Goal: Information Seeking & Learning: Learn about a topic

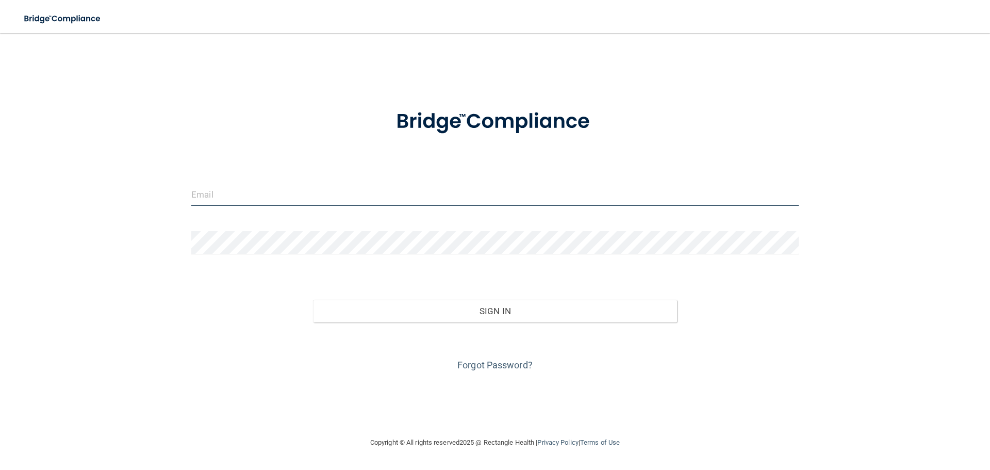
type input "[EMAIL_ADDRESS][DOMAIN_NAME]"
drag, startPoint x: 321, startPoint y: 196, endPoint x: 186, endPoint y: 195, distance: 135.2
click at [186, 195] on div "[EMAIL_ADDRESS][DOMAIN_NAME]" at bounding box center [495, 198] width 623 height 31
type input "[EMAIL_ADDRESS][DOMAIN_NAME]"
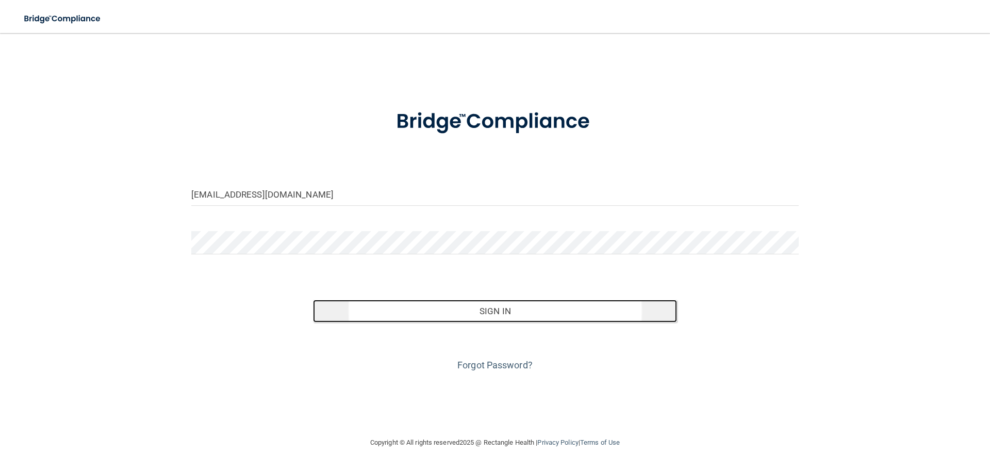
click at [491, 310] on button "Sign In" at bounding box center [495, 311] width 365 height 23
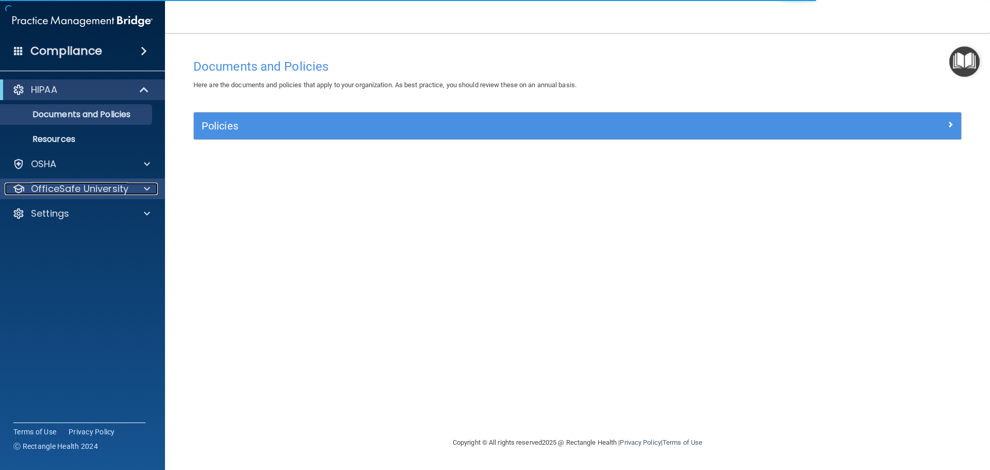
click at [87, 184] on p "OfficeSafe University" at bounding box center [79, 189] width 97 height 12
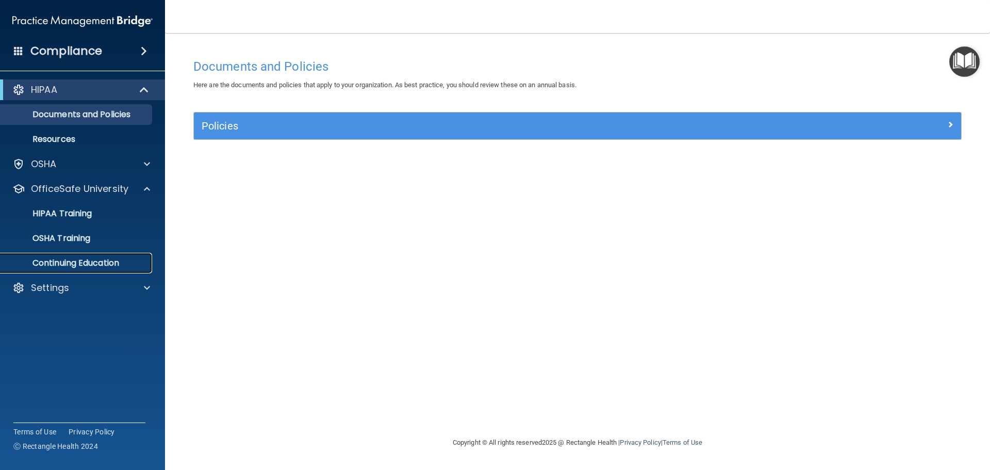
click at [95, 264] on p "Continuing Education" at bounding box center [77, 263] width 141 height 10
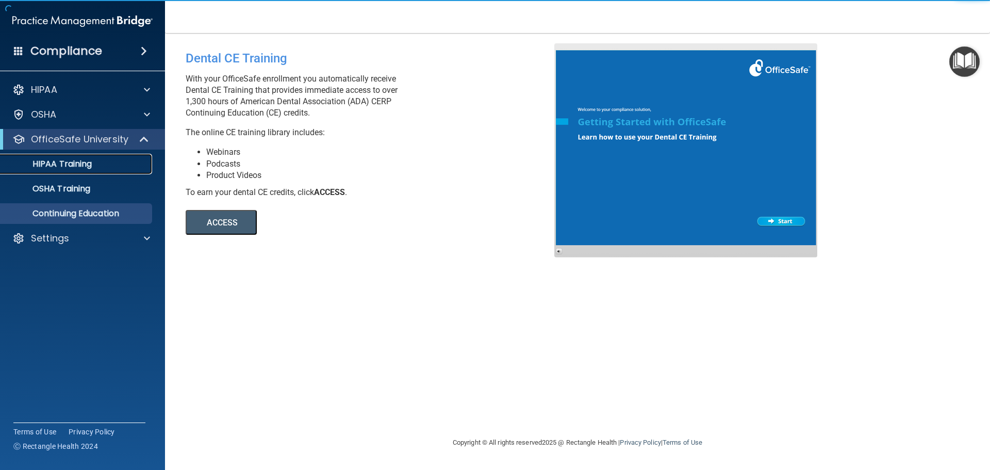
click at [85, 168] on p "HIPAA Training" at bounding box center [49, 164] width 85 height 10
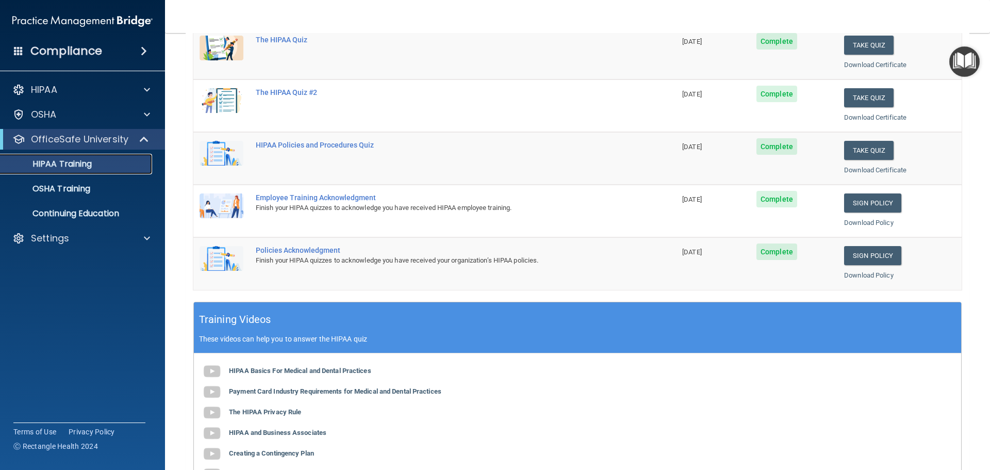
scroll to position [52, 0]
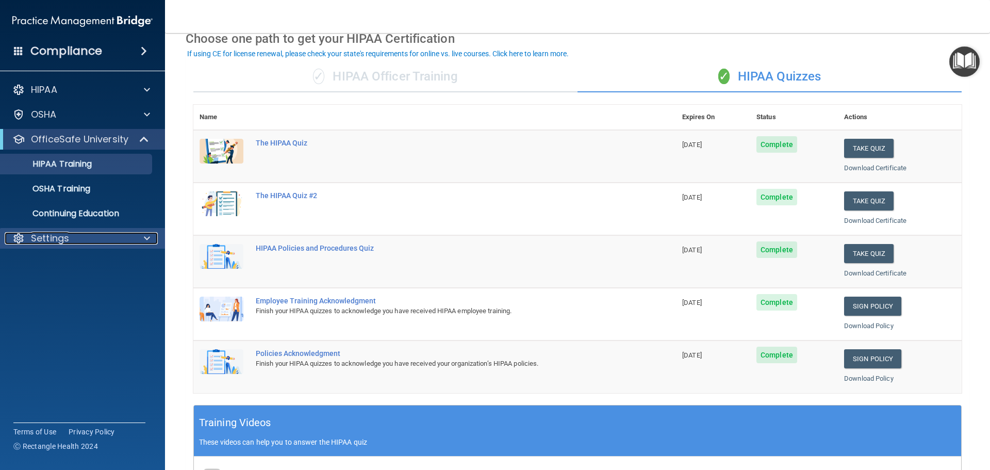
click at [146, 239] on span at bounding box center [147, 238] width 6 height 12
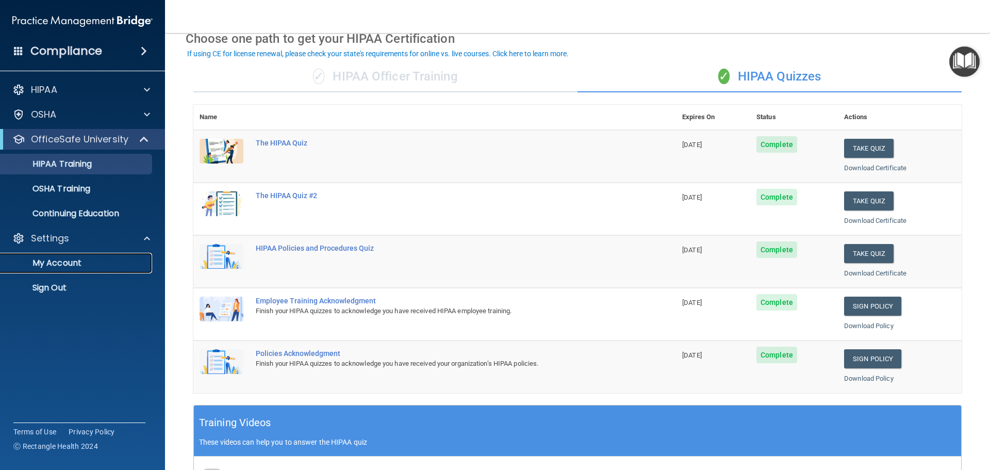
click at [79, 265] on p "My Account" at bounding box center [77, 263] width 141 height 10
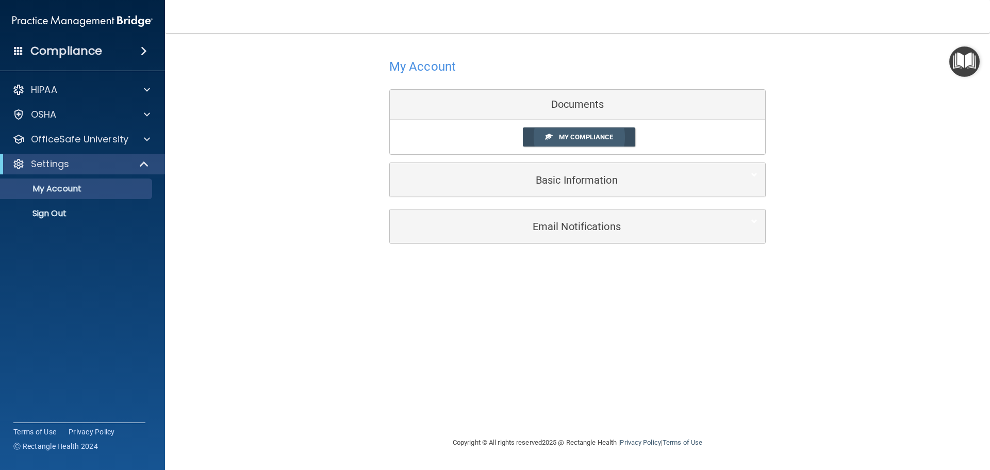
click at [566, 138] on span "My Compliance" at bounding box center [586, 137] width 54 height 8
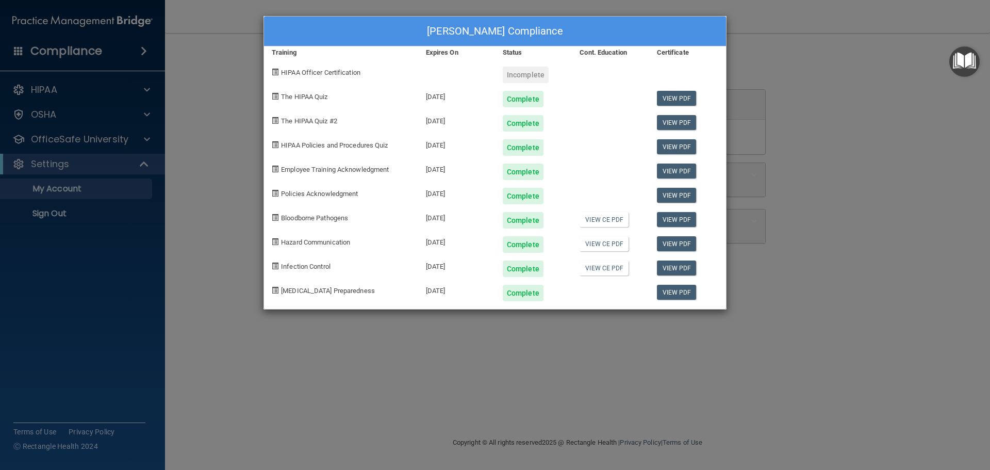
click at [777, 124] on div "Brooke Dorsett's Compliance Training Expires On Status Cont. Education Certific…" at bounding box center [495, 235] width 990 height 470
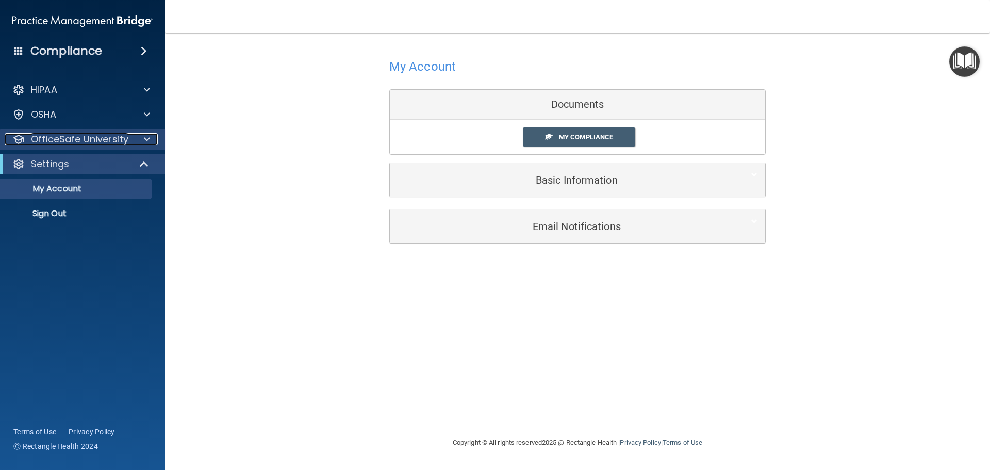
click at [90, 141] on p "OfficeSafe University" at bounding box center [79, 139] width 97 height 12
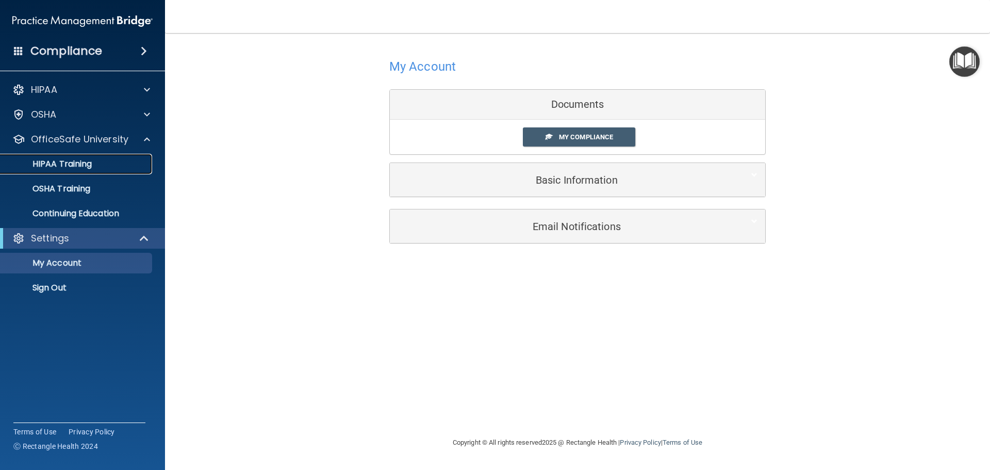
click at [89, 164] on p "HIPAA Training" at bounding box center [49, 164] width 85 height 10
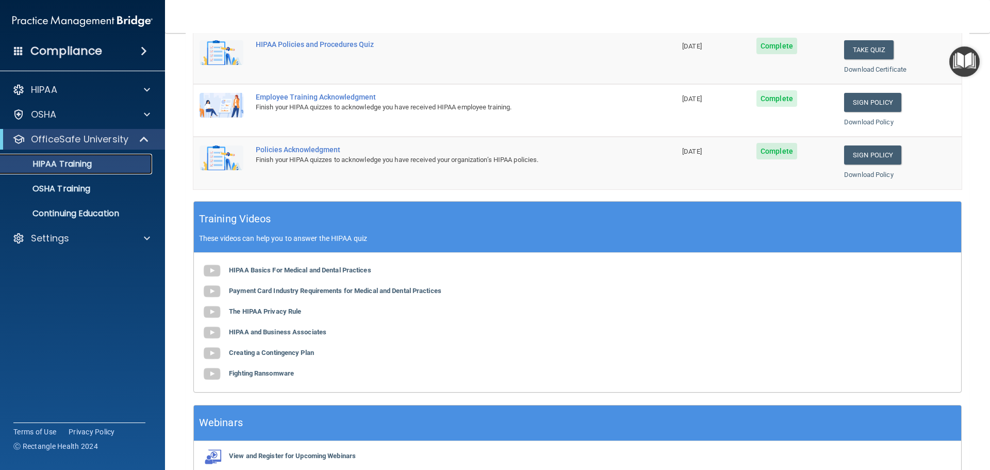
scroll to position [307, 0]
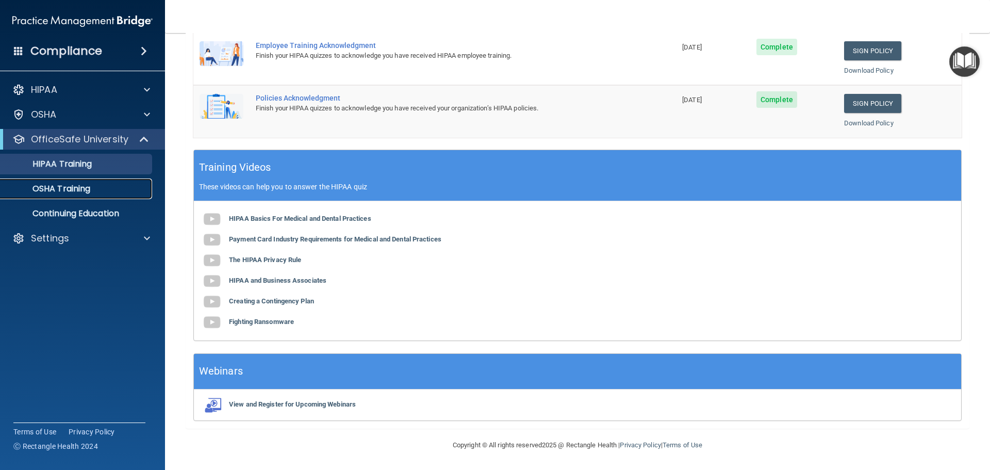
click at [55, 185] on p "OSHA Training" at bounding box center [49, 189] width 84 height 10
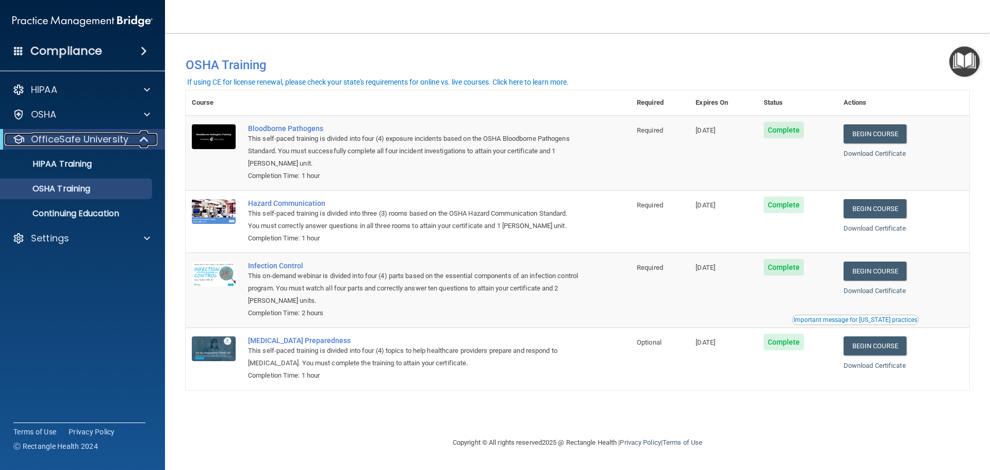
click at [103, 144] on p "OfficeSafe University" at bounding box center [79, 139] width 97 height 12
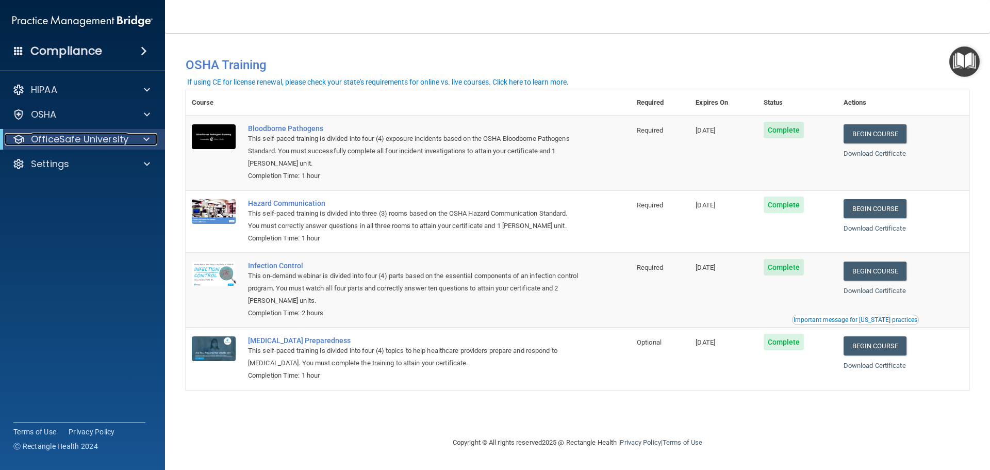
click at [103, 138] on p "OfficeSafe University" at bounding box center [79, 139] width 97 height 12
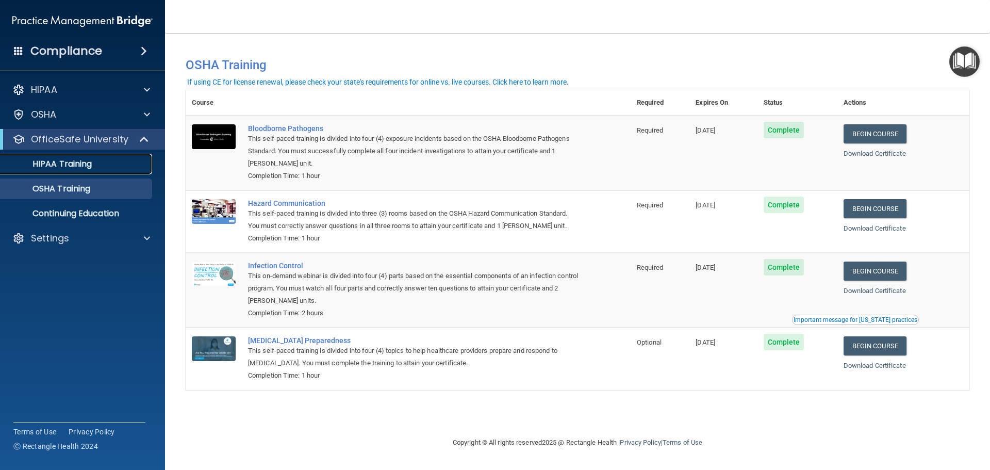
click at [97, 164] on div "HIPAA Training" at bounding box center [77, 164] width 141 height 10
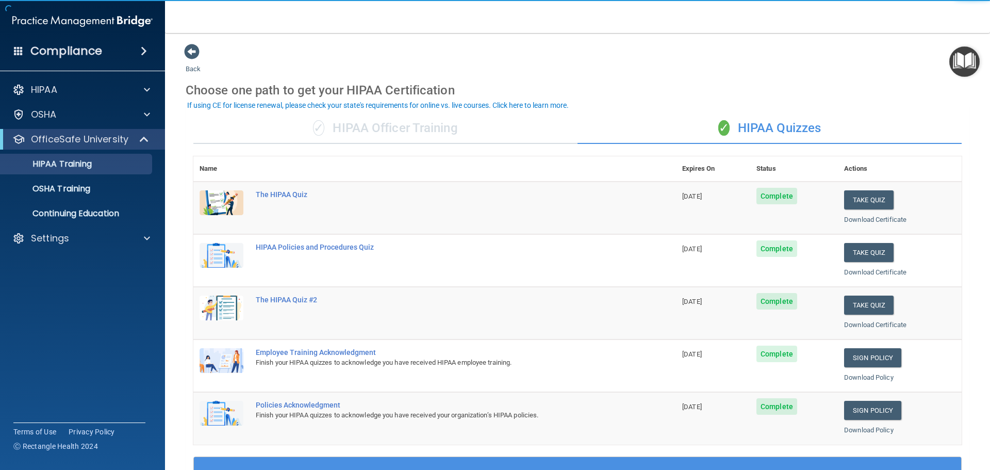
click at [350, 132] on div "✓ HIPAA Officer Training" at bounding box center [385, 128] width 384 height 31
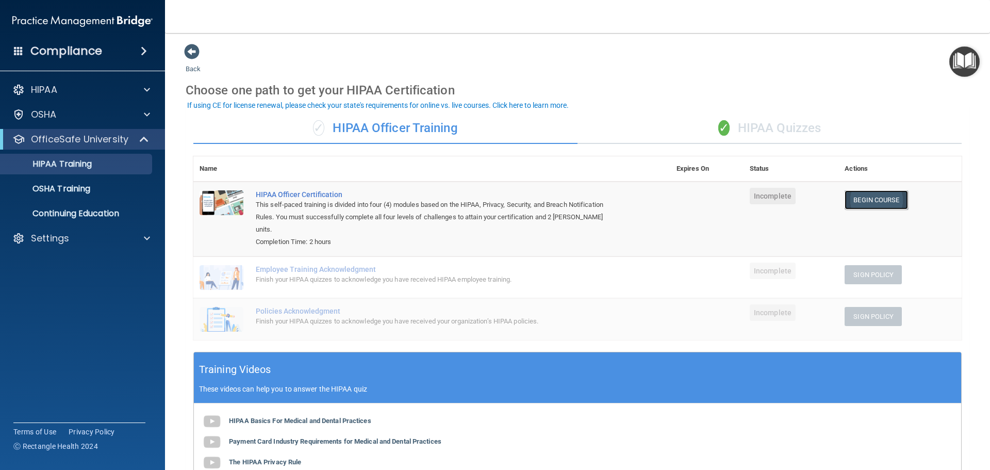
click at [871, 204] on link "Begin Course" at bounding box center [876, 199] width 63 height 19
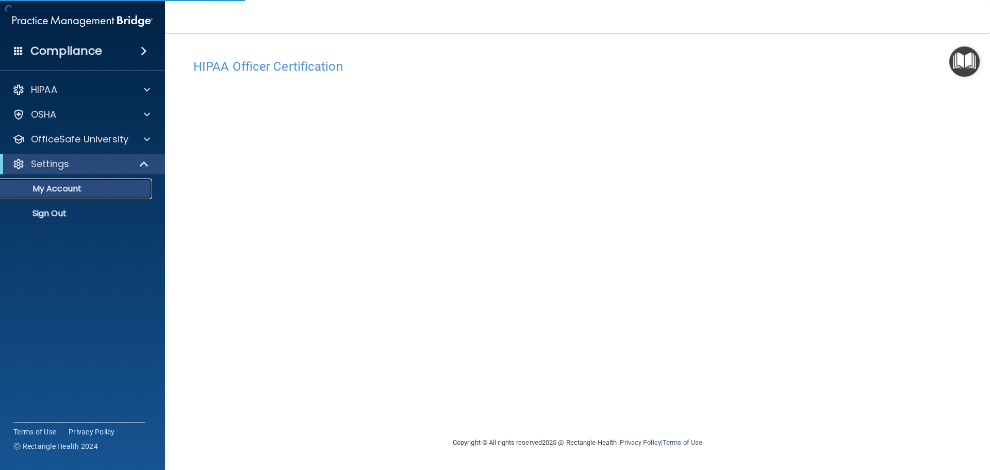
click at [65, 192] on p "My Account" at bounding box center [77, 189] width 141 height 10
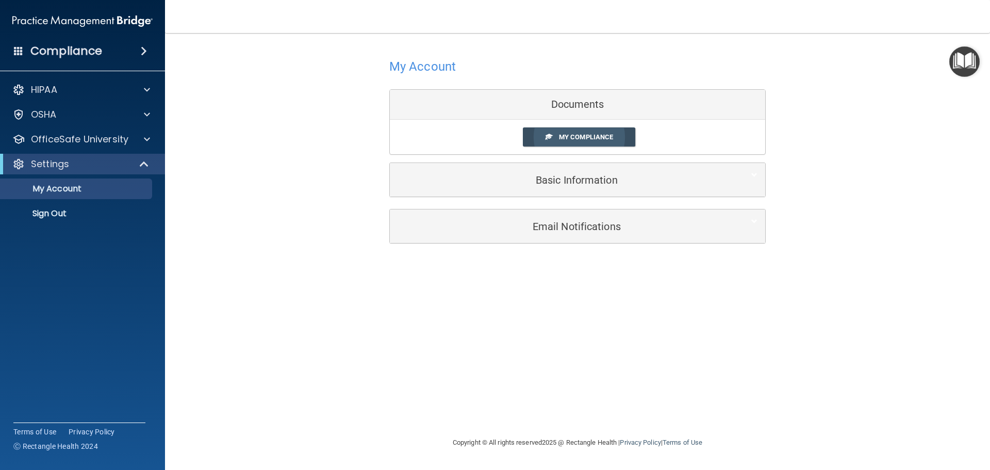
click at [585, 133] on link "My Compliance" at bounding box center [579, 136] width 113 height 19
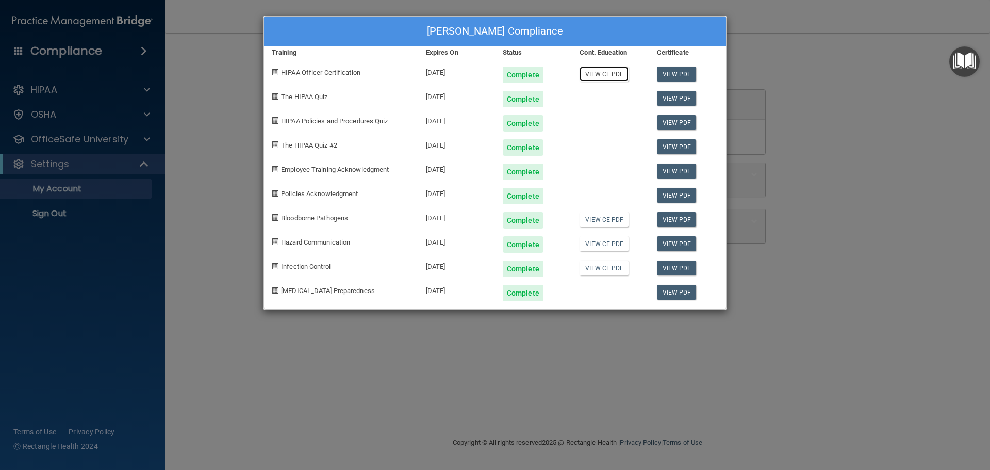
click at [600, 72] on link "View CE PDF" at bounding box center [604, 74] width 49 height 15
click at [205, 85] on div "Brooke Dorsett's Compliance Training Expires On Status Cont. Education Certific…" at bounding box center [495, 235] width 990 height 470
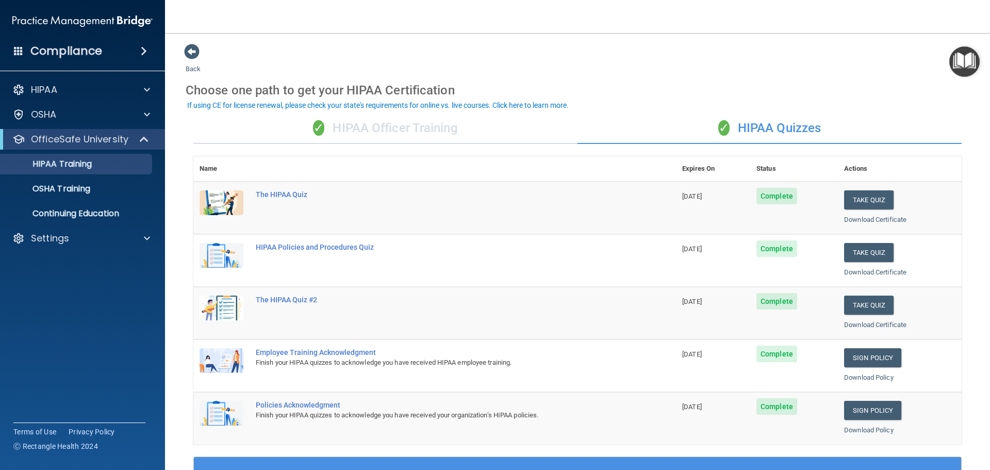
click at [425, 125] on div "✓ HIPAA Officer Training" at bounding box center [385, 128] width 384 height 31
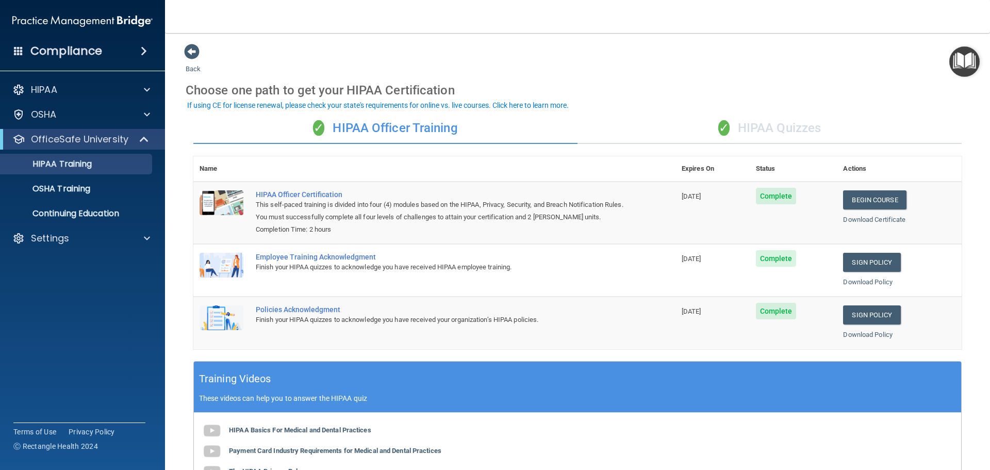
click at [740, 128] on div "✓ HIPAA Quizzes" at bounding box center [770, 128] width 384 height 31
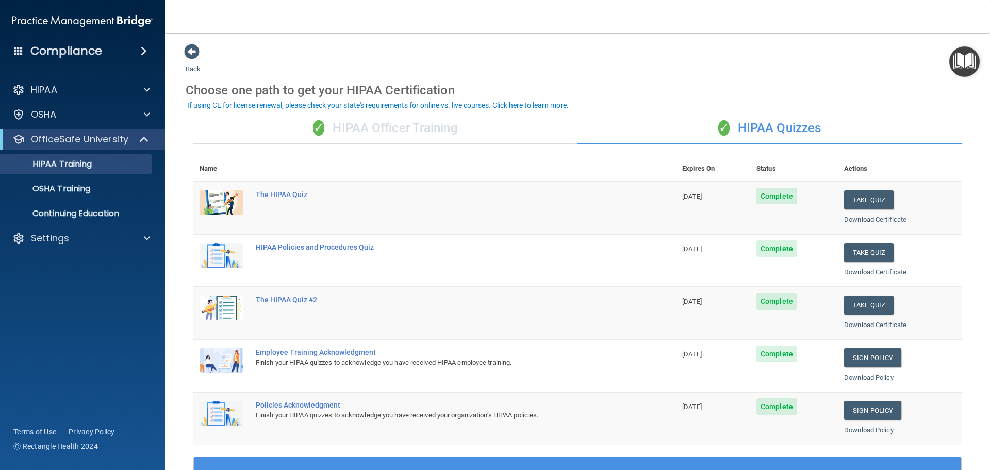
click at [434, 126] on div "✓ HIPAA Officer Training" at bounding box center [385, 128] width 384 height 31
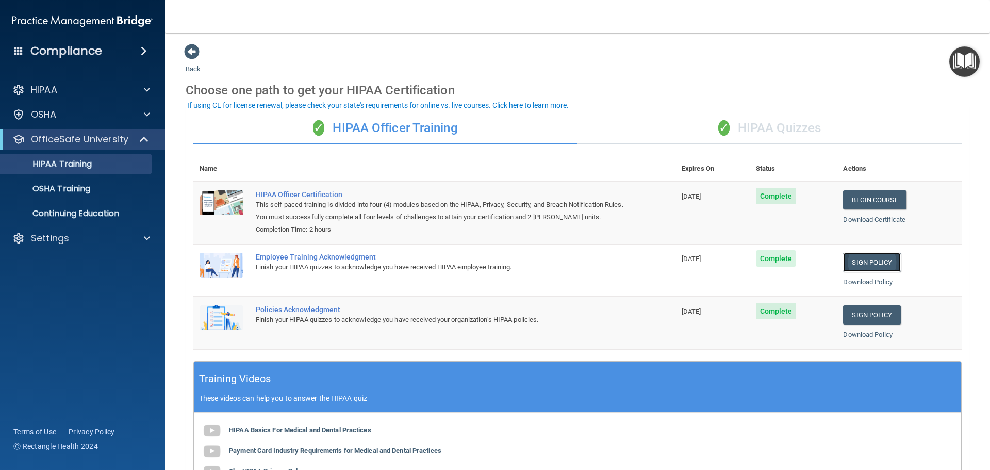
click at [858, 261] on link "Sign Policy" at bounding box center [871, 262] width 57 height 19
click at [858, 321] on link "Sign Policy" at bounding box center [871, 314] width 57 height 19
click at [745, 128] on div "✓ HIPAA Quizzes" at bounding box center [770, 128] width 384 height 31
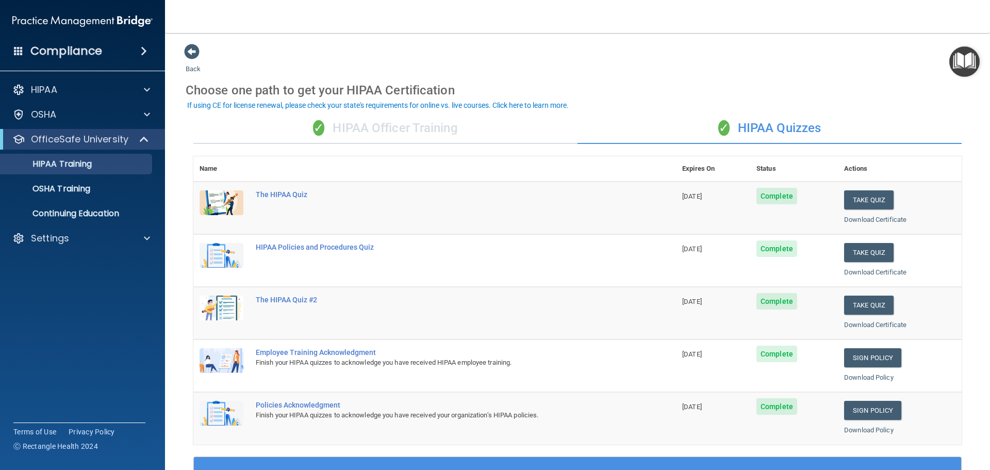
click at [445, 122] on div "✓ HIPAA Officer Training" at bounding box center [385, 128] width 384 height 31
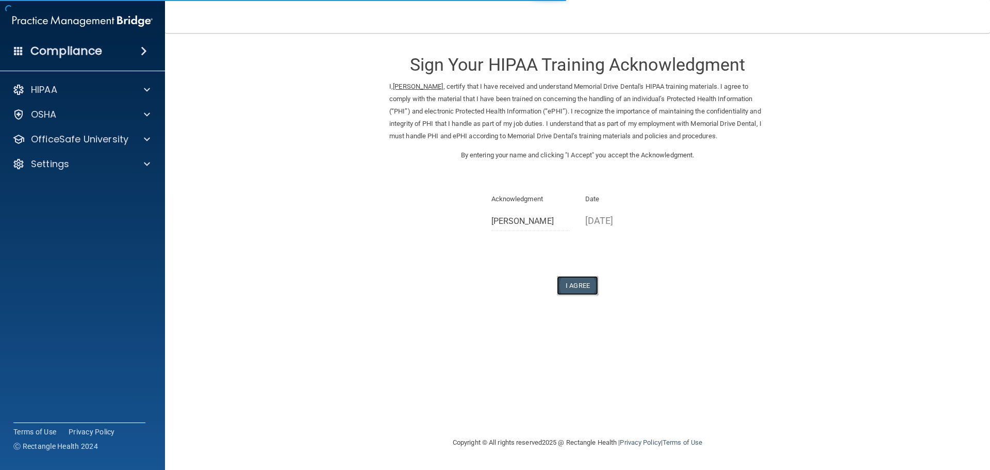
click at [587, 286] on button "I Agree" at bounding box center [577, 285] width 41 height 19
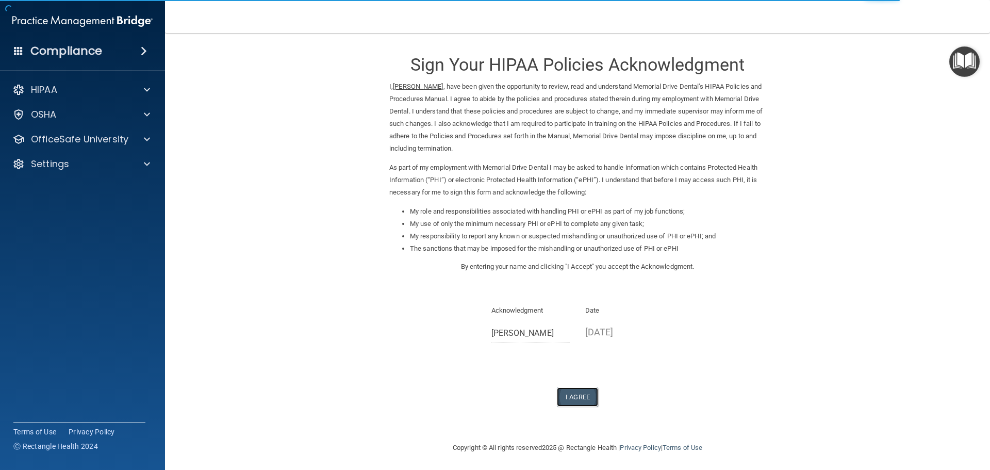
click at [588, 391] on button "I Agree" at bounding box center [577, 396] width 41 height 19
